Goal: Information Seeking & Learning: Find specific fact

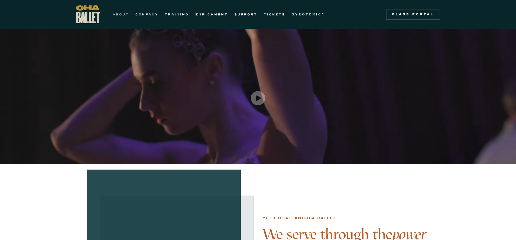
click at [119, 14] on link "ABOUT" at bounding box center [121, 14] width 16 height 7
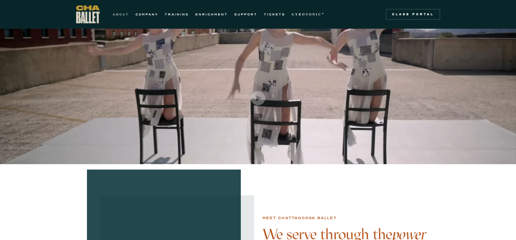
click at [121, 14] on link "ABOUT" at bounding box center [121, 14] width 16 height 7
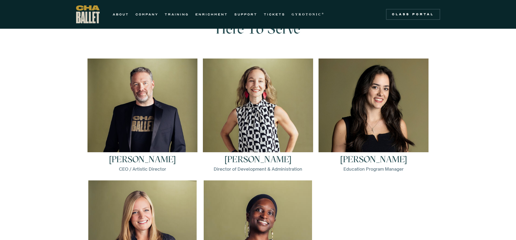
scroll to position [730, 0]
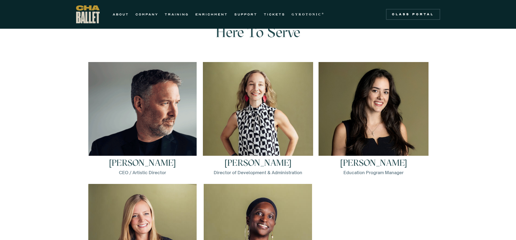
click at [140, 130] on img at bounding box center [142, 116] width 108 height 108
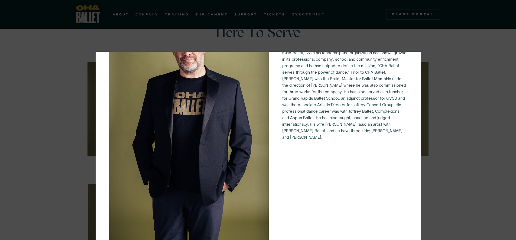
scroll to position [63, 0]
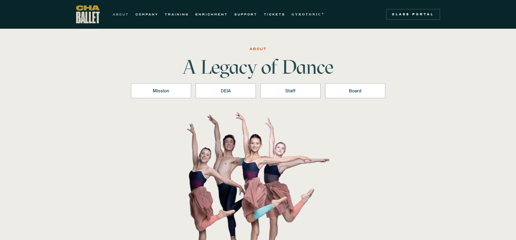
click at [123, 15] on link "ABOUT" at bounding box center [121, 14] width 16 height 7
click at [356, 92] on div "Board" at bounding box center [355, 91] width 46 height 7
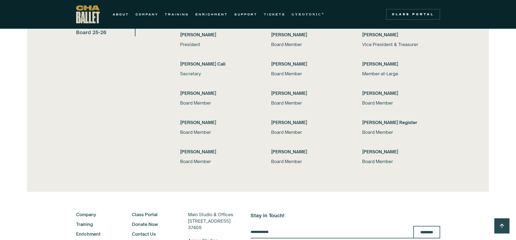
scroll to position [1106, 0]
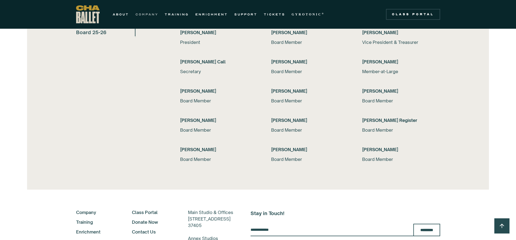
click at [145, 15] on link "COMPANY" at bounding box center [147, 14] width 23 height 7
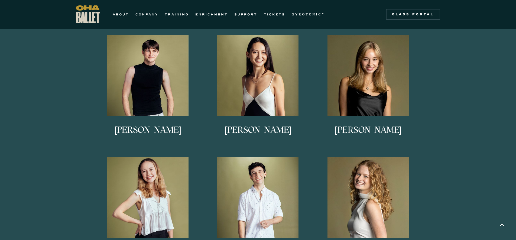
scroll to position [317, 0]
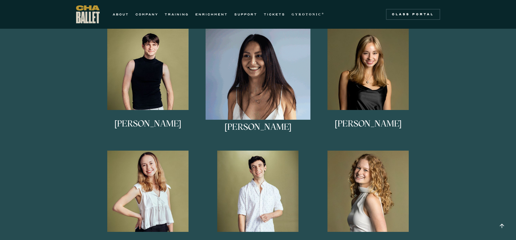
click at [265, 78] on img at bounding box center [258, 81] width 105 height 105
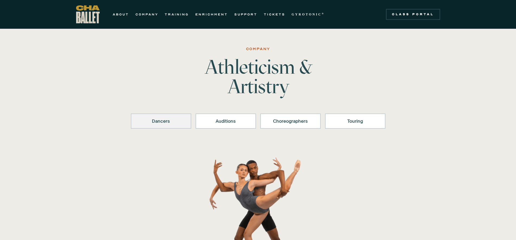
click at [158, 123] on div "Dancers" at bounding box center [161, 121] width 46 height 7
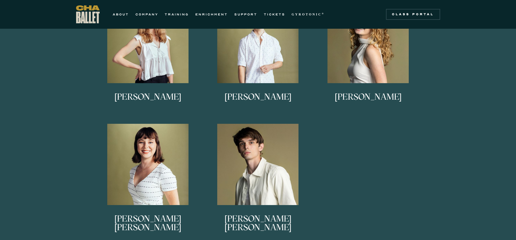
scroll to position [462, 0]
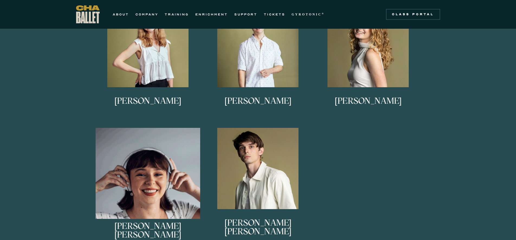
click at [156, 183] on img at bounding box center [148, 180] width 105 height 105
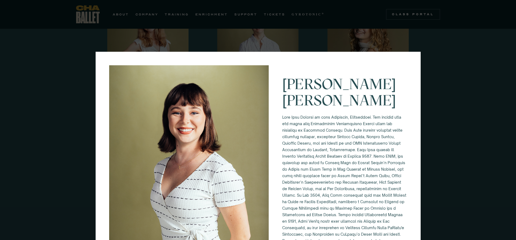
click at [434, 64] on div "Mary Kate Shearer" at bounding box center [258, 120] width 516 height 240
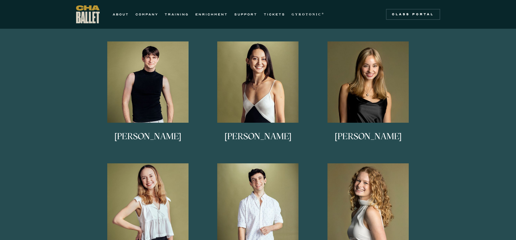
scroll to position [294, 0]
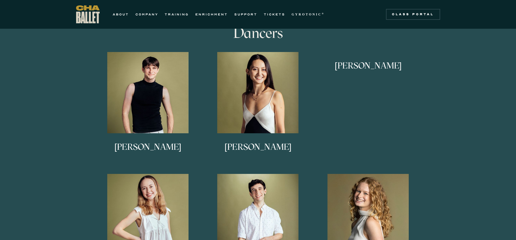
click at [0, 0] on img at bounding box center [0, 0] width 0 height 0
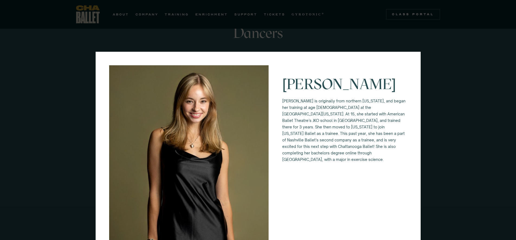
click at [176, 16] on div "Anna Anderson Anna Anderson is originally from northern Vermont, and began her …" at bounding box center [258, 120] width 516 height 240
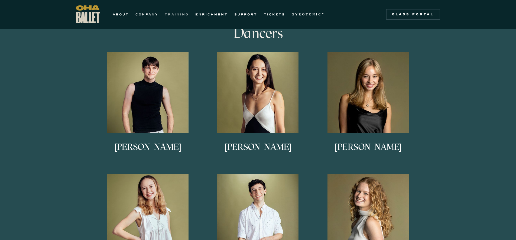
click at [179, 14] on link "TRAINING" at bounding box center [177, 14] width 24 height 7
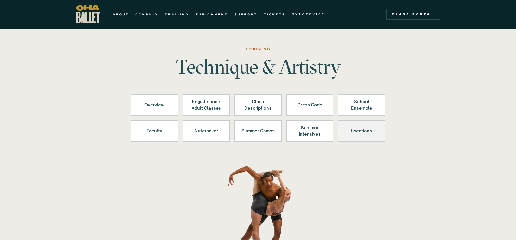
click at [369, 131] on div "Locations" at bounding box center [361, 130] width 33 height 13
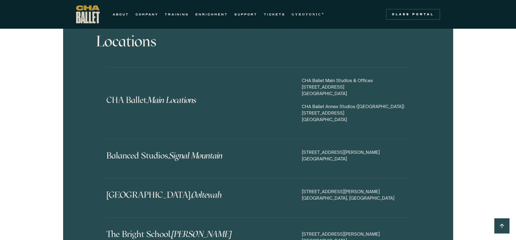
scroll to position [2518, 0]
drag, startPoint x: 365, startPoint y: 143, endPoint x: 303, endPoint y: 138, distance: 62.9
click at [303, 149] on div "[STREET_ADDRESS][PERSON_NAME]" at bounding box center [356, 155] width 108 height 13
copy div "[STREET_ADDRESS][PERSON_NAME]"
